Goal: Information Seeking & Learning: Learn about a topic

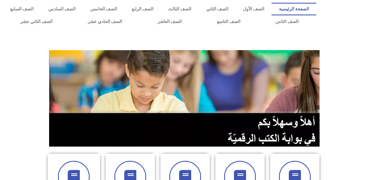
scroll to position [158, 0]
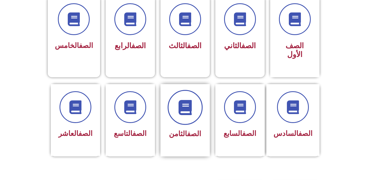
click at [178, 104] on icon at bounding box center [185, 107] width 15 height 15
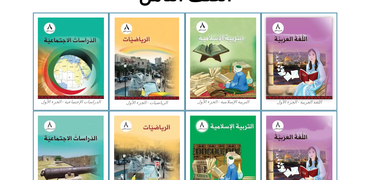
scroll to position [308, 0]
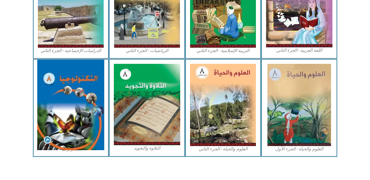
click at [57, 119] on img at bounding box center [70, 105] width 67 height 91
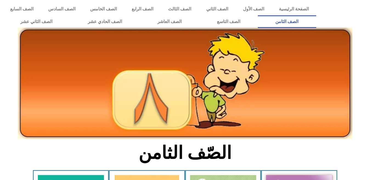
scroll to position [308, 0]
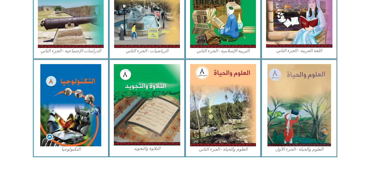
click at [84, 107] on img at bounding box center [70, 105] width 61 height 82
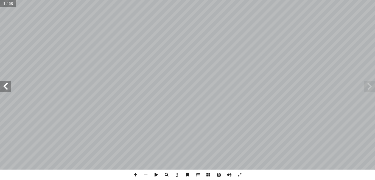
click at [4, 88] on span at bounding box center [5, 86] width 11 height 11
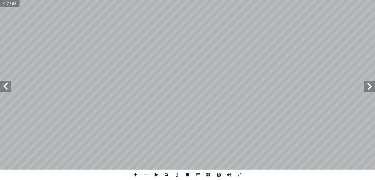
click at [4, 88] on span at bounding box center [5, 86] width 11 height 11
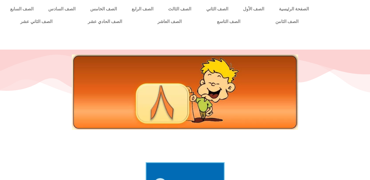
drag, startPoint x: 375, startPoint y: 0, endPoint x: 236, endPoint y: 36, distance: 143.1
click at [236, 36] on div at bounding box center [185, 40] width 365 height 14
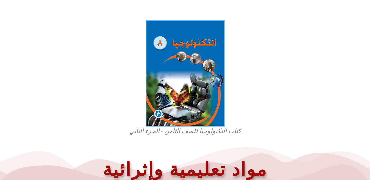
scroll to position [157, 0]
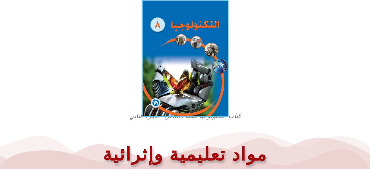
click at [213, 72] on img at bounding box center [185, 58] width 87 height 117
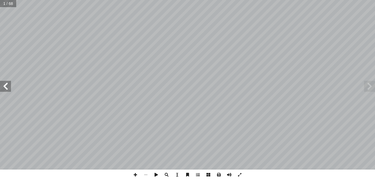
click at [5, 89] on span at bounding box center [5, 86] width 11 height 11
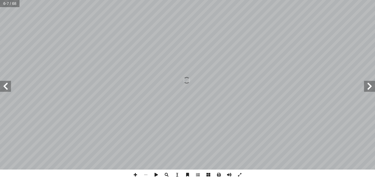
click at [5, 89] on span at bounding box center [5, 86] width 11 height 11
click at [8, 89] on span at bounding box center [5, 86] width 11 height 11
click at [136, 175] on span at bounding box center [135, 175] width 10 height 10
click at [9, 86] on span at bounding box center [5, 86] width 11 height 11
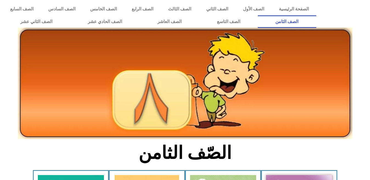
scroll to position [307, 0]
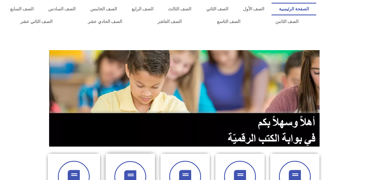
scroll to position [158, 0]
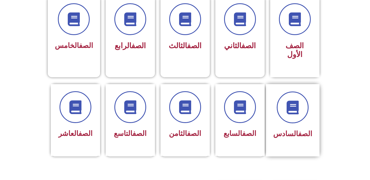
click at [307, 117] on div "الصف السادس" at bounding box center [292, 116] width 39 height 49
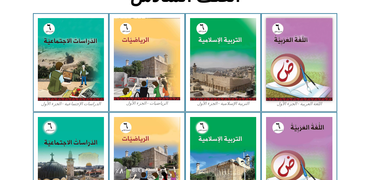
scroll to position [309, 0]
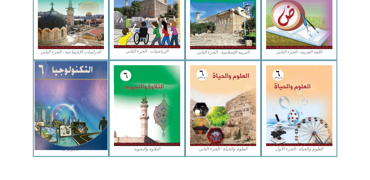
click at [77, 86] on img at bounding box center [70, 105] width 73 height 89
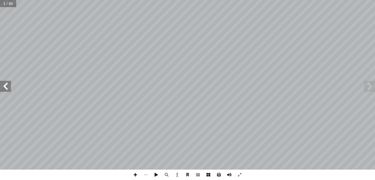
click at [7, 87] on span at bounding box center [5, 86] width 11 height 11
click at [9, 84] on span at bounding box center [5, 86] width 11 height 11
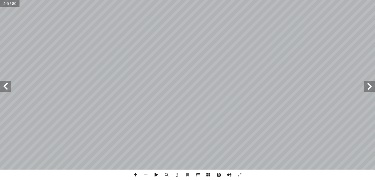
click at [9, 84] on span at bounding box center [5, 86] width 11 height 11
click at [7, 84] on span at bounding box center [5, 86] width 11 height 11
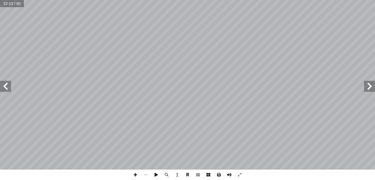
click at [7, 84] on span at bounding box center [5, 86] width 11 height 11
click at [6, 88] on span at bounding box center [5, 86] width 11 height 11
